Goal: Navigation & Orientation: Find specific page/section

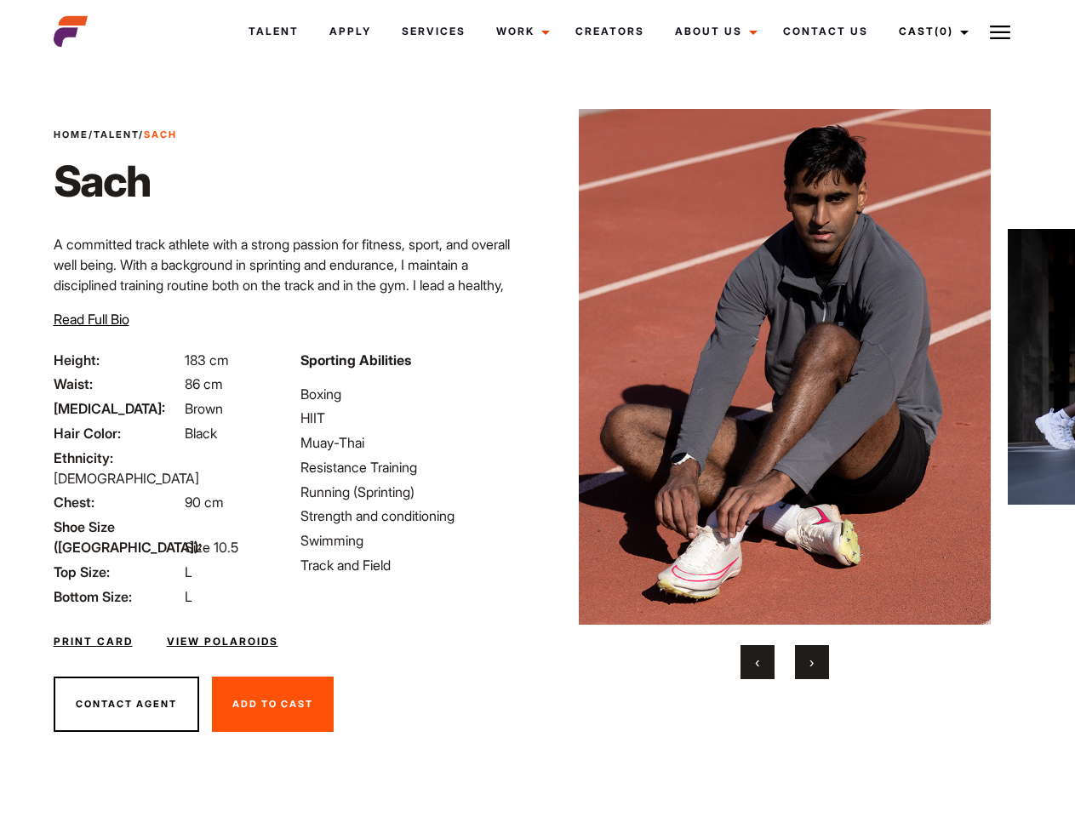
click at [930, 32] on link "Cast (0)" at bounding box center [931, 32] width 95 height 46
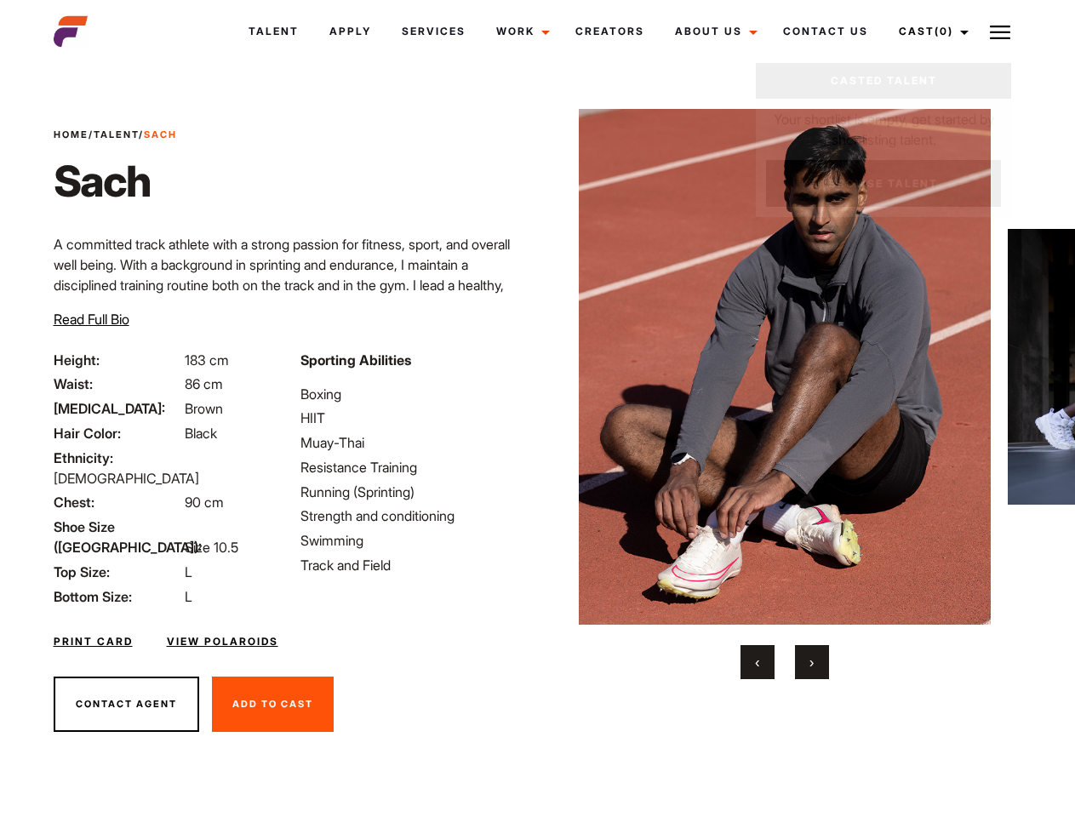
click at [1000, 32] on img at bounding box center [1000, 32] width 20 height 20
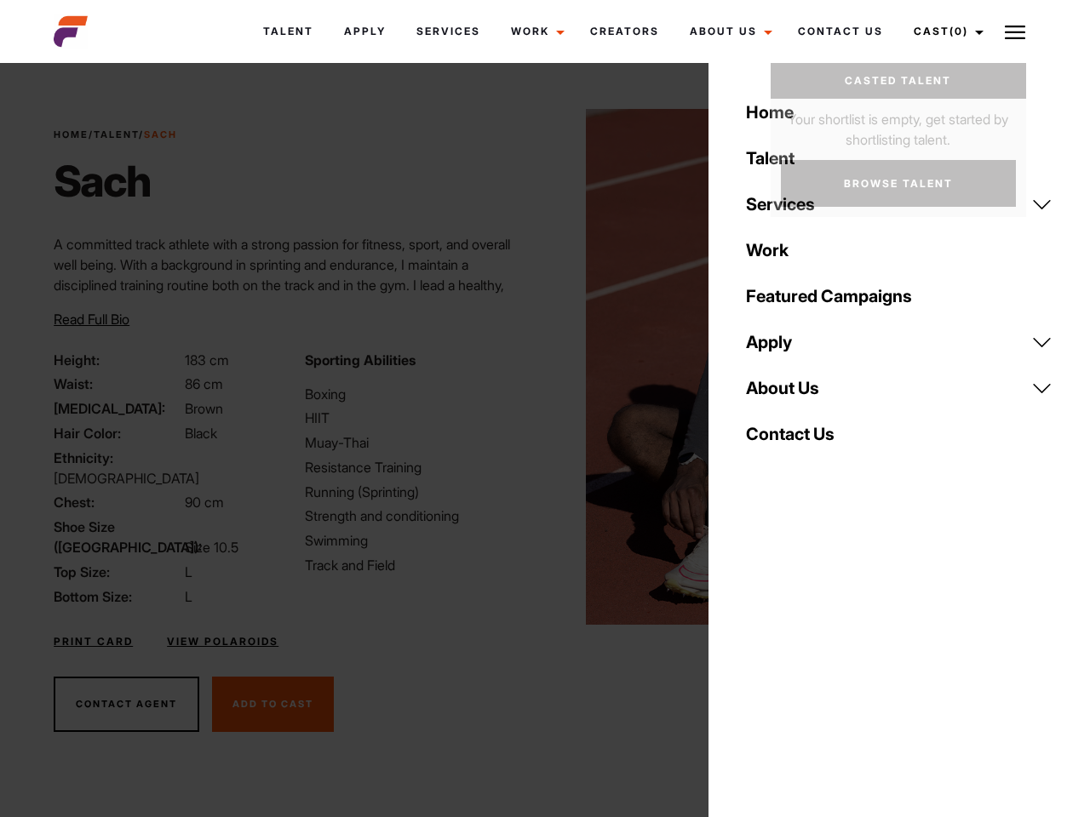
click at [784, 394] on link "About Us" at bounding box center [899, 388] width 327 height 46
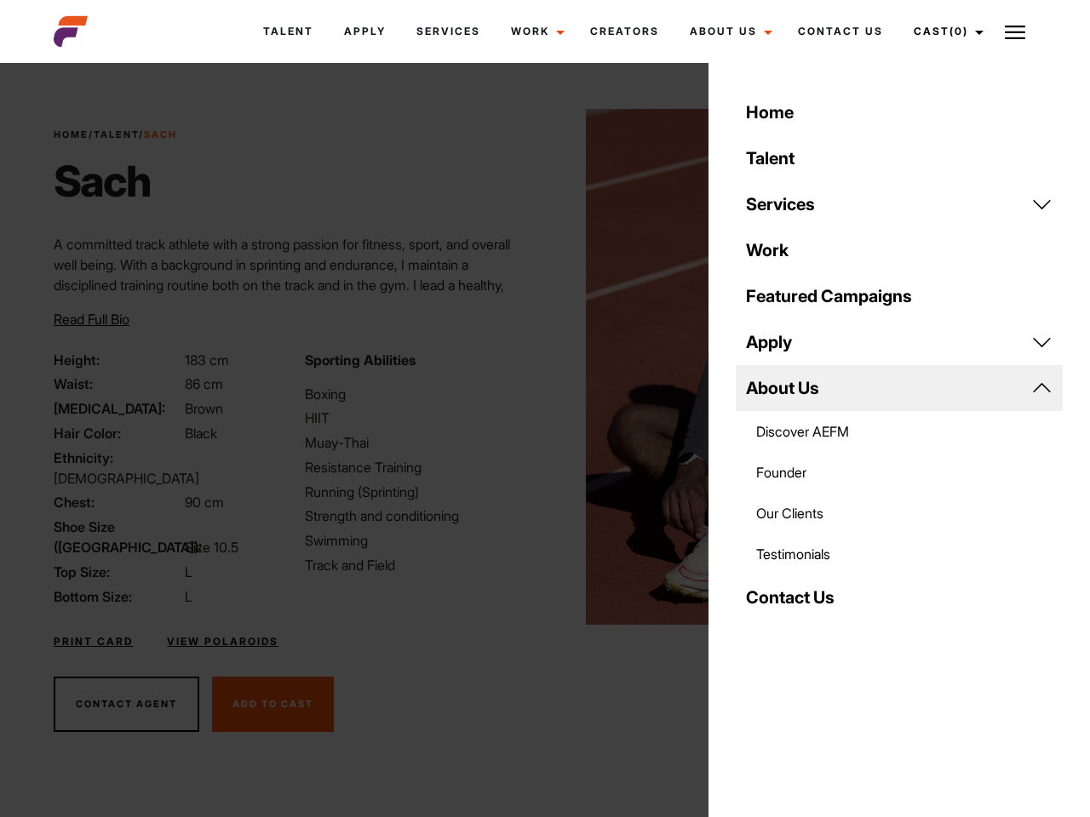
click at [537, 367] on div "Sporting Abilities Boxing HIIT Muay-Thai Resistance Training Running (Sprinting…" at bounding box center [420, 478] width 250 height 257
click at [758, 662] on div "Home Talent Services Talent Casting Photography Videography Creative Hair and M…" at bounding box center [898, 408] width 381 height 817
click at [812, 662] on div "Home Talent Services Talent Casting Photography Videography Creative Hair and M…" at bounding box center [898, 408] width 381 height 817
